Goal: Task Accomplishment & Management: Manage account settings

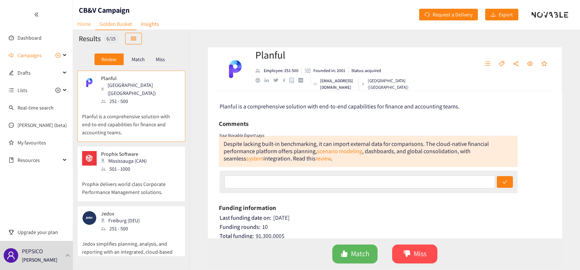
click at [83, 21] on link "Home" at bounding box center [84, 23] width 22 height 11
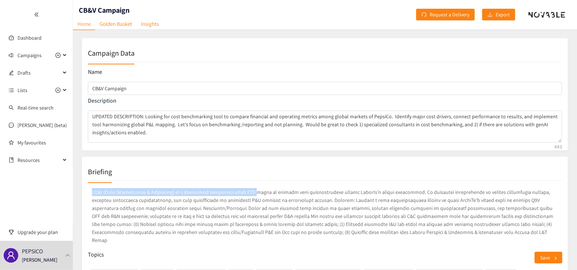
drag, startPoint x: 92, startPoint y: 192, endPoint x: 242, endPoint y: 194, distance: 150.6
click at [242, 194] on p at bounding box center [325, 216] width 474 height 59
copy p "CB&V (Cost Benchmarking & Visibility) is a strategic initiative under CTX"
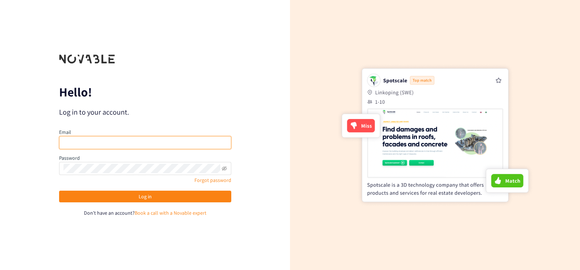
type input "[PERSON_NAME][EMAIL_ADDRESS][PERSON_NAME][DOMAIN_NAME]"
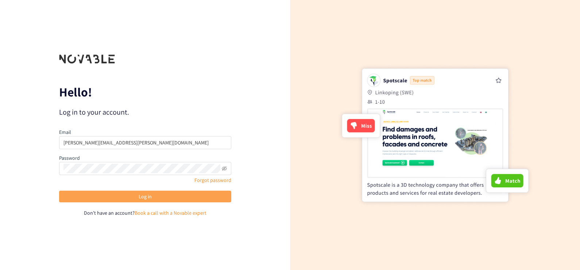
click at [126, 195] on button "Log in" at bounding box center [145, 197] width 172 height 12
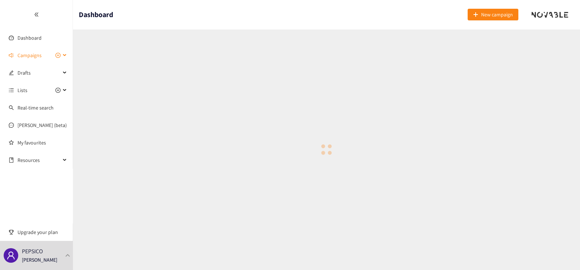
click at [30, 52] on span "Campaigns" at bounding box center [29, 55] width 24 height 15
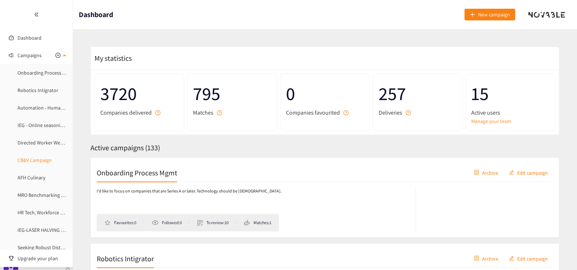
click at [47, 157] on link "CB&V Campaign" at bounding box center [34, 160] width 34 height 7
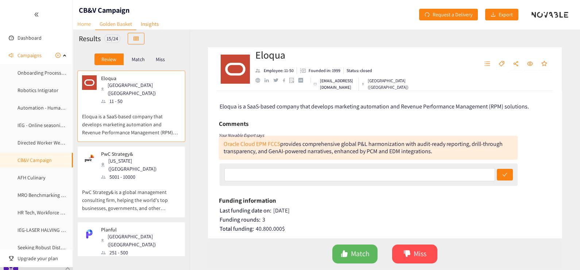
click at [80, 26] on link "Home" at bounding box center [84, 23] width 22 height 11
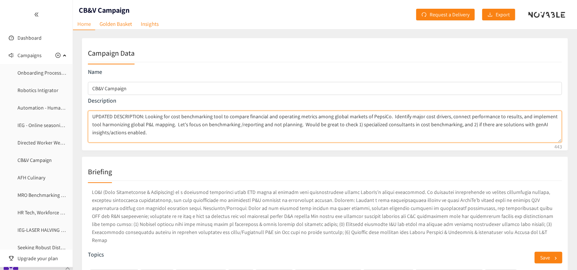
drag, startPoint x: 170, startPoint y: 116, endPoint x: 253, endPoint y: 119, distance: 83.5
click at [253, 119] on textarea "UPDATED DESCRIPTION: Looking for cost benchmarking tool to compare financial an…" at bounding box center [325, 127] width 474 height 32
drag, startPoint x: 144, startPoint y: 117, endPoint x: 274, endPoint y: 116, distance: 129.8
click at [274, 116] on textarea "UPDATED DESCRIPTION: Looking for cost benchmarking tool to compare financial an…" at bounding box center [325, 127] width 474 height 32
click at [224, 118] on textarea "UPDATED DESCRIPTION: Looking for cost benchmarking tool to compare financial an…" at bounding box center [325, 127] width 474 height 32
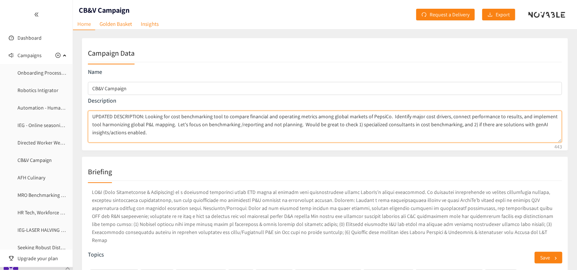
drag, startPoint x: 144, startPoint y: 116, endPoint x: 383, endPoint y: 117, distance: 239.1
click at [383, 117] on textarea "UPDATED DESCRIPTION: Looking for cost benchmarking tool to compare financial an…" at bounding box center [325, 127] width 474 height 32
